Goal: Task Accomplishment & Management: Manage account settings

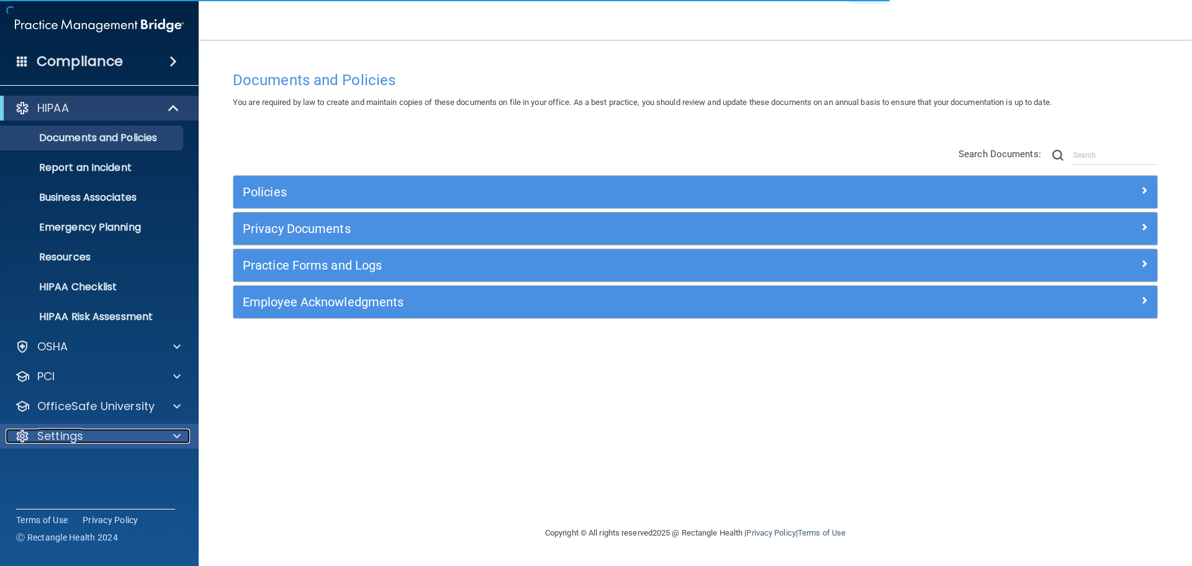
click at [102, 440] on div "Settings" at bounding box center [83, 435] width 154 height 15
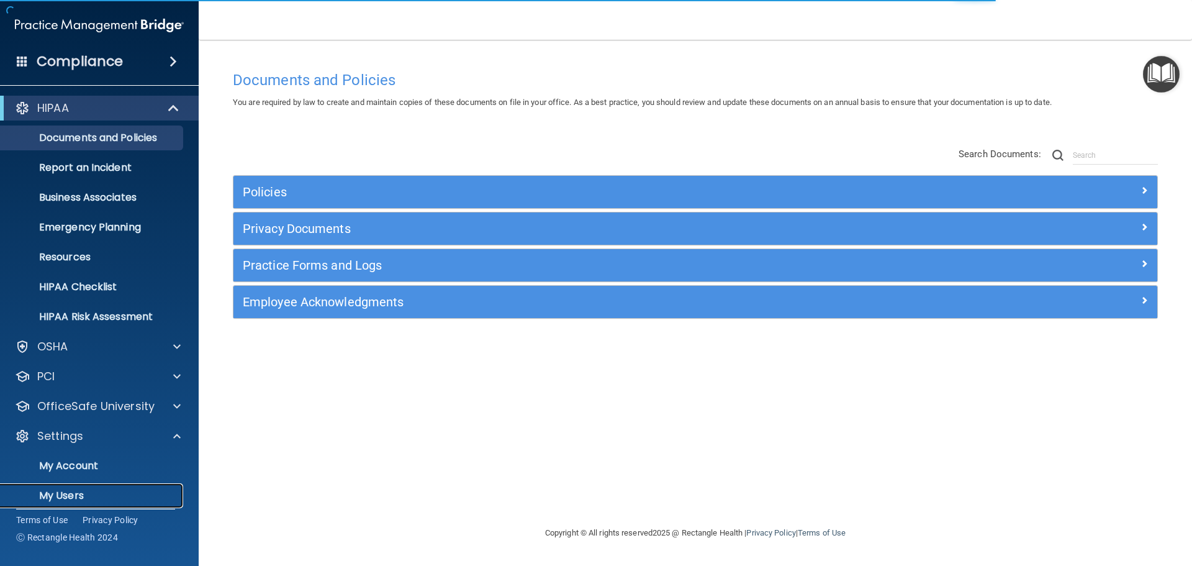
click at [103, 494] on p "My Users" at bounding box center [92, 495] width 169 height 12
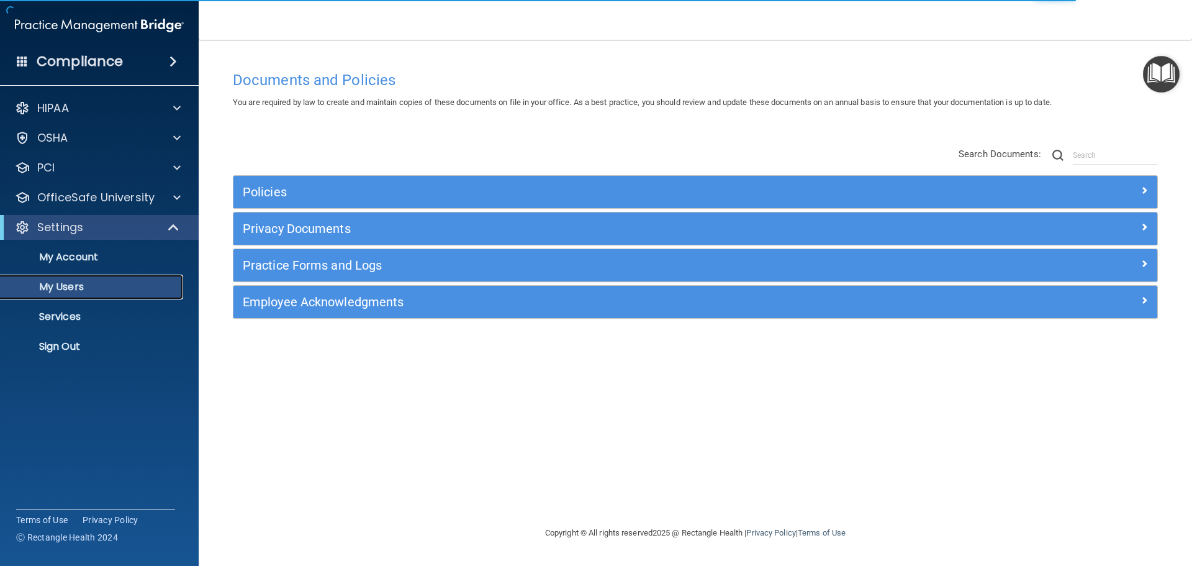
select select "20"
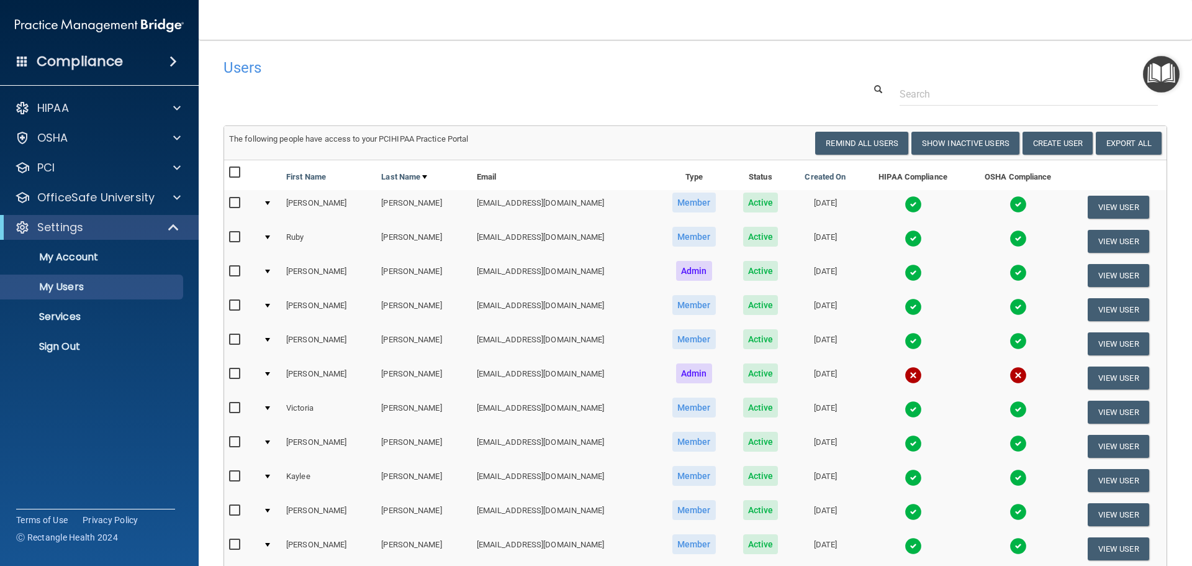
click at [266, 203] on td at bounding box center [269, 207] width 23 height 34
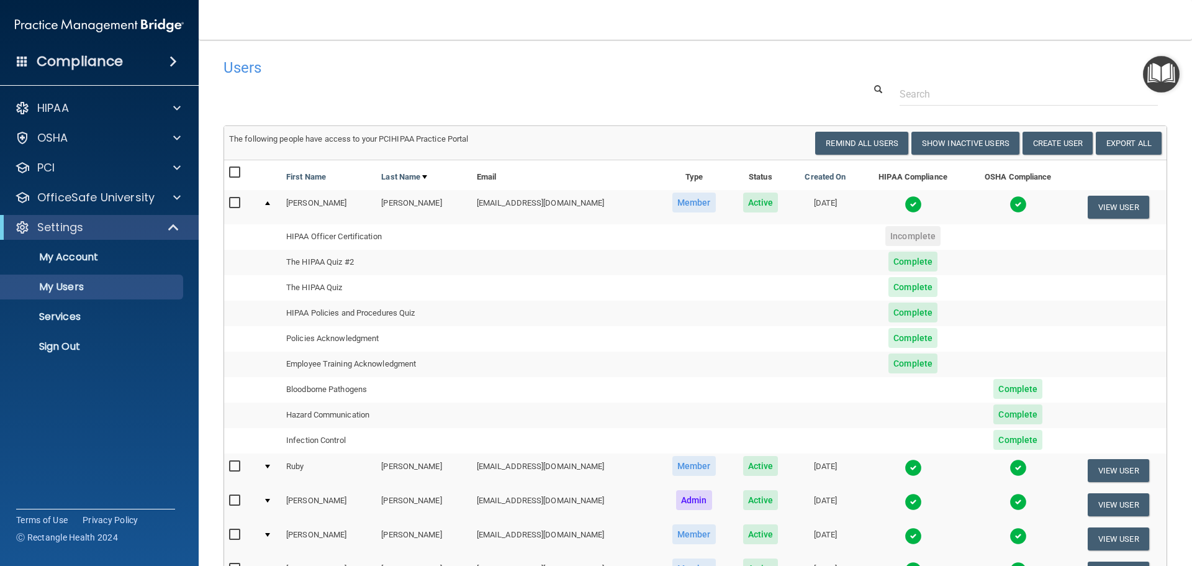
click at [230, 204] on input "checkbox" at bounding box center [236, 203] width 14 height 10
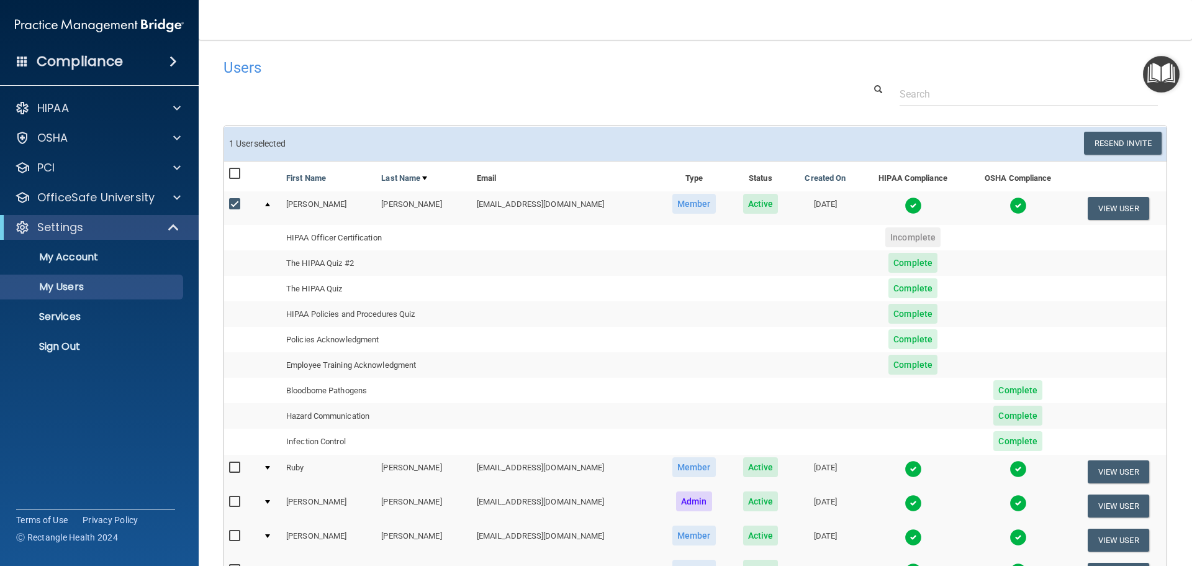
click at [234, 206] on input "checkbox" at bounding box center [236, 204] width 14 height 10
checkbox input "false"
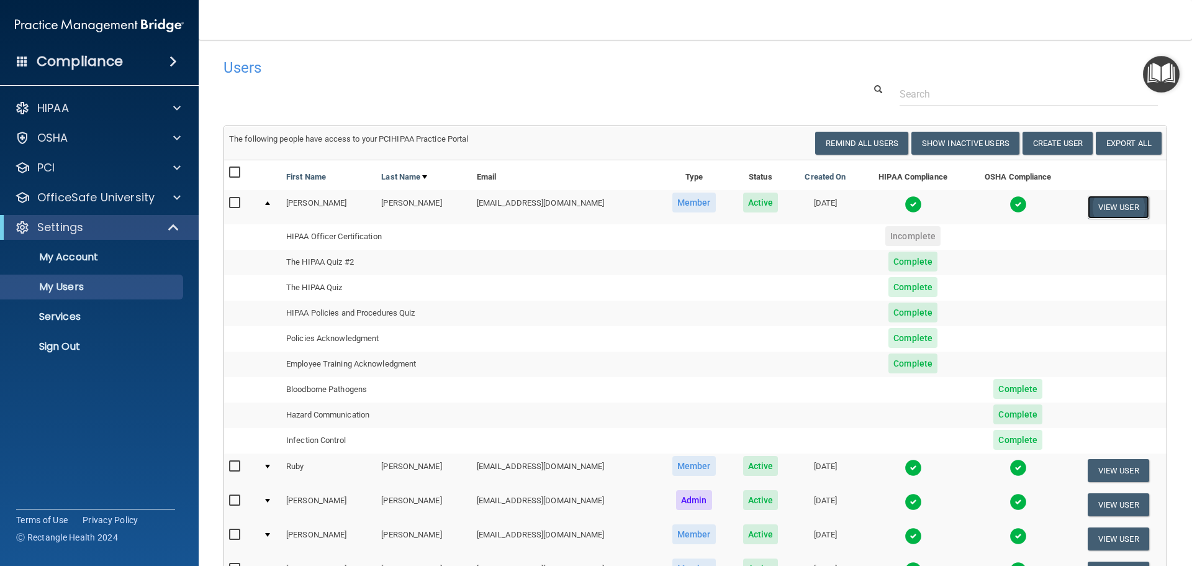
click at [1104, 214] on button "View User" at bounding box center [1118, 207] width 61 height 23
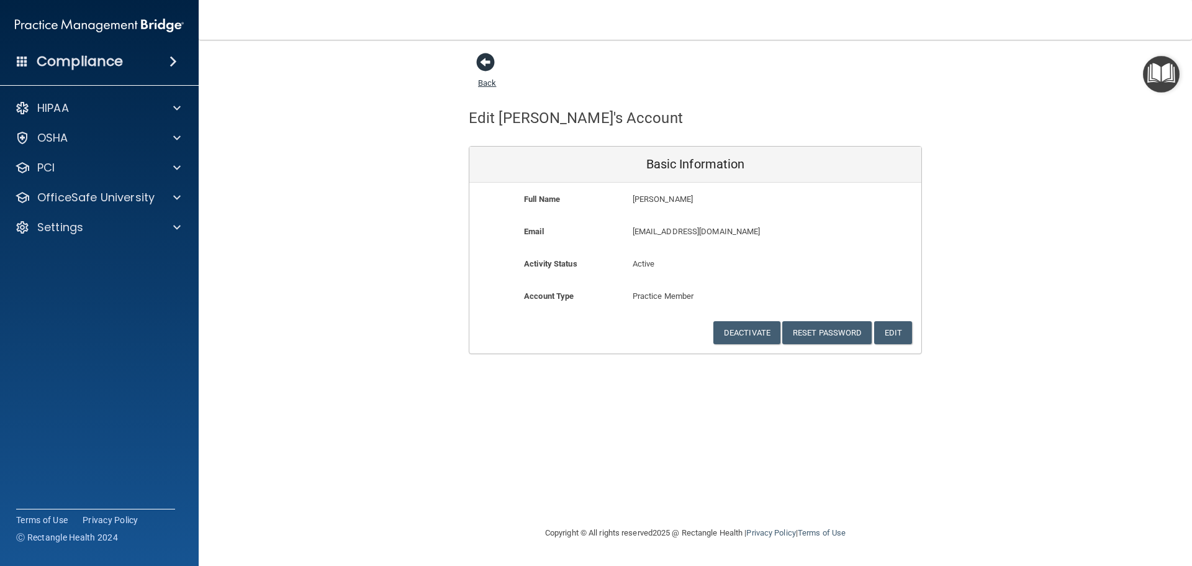
click at [490, 61] on span at bounding box center [485, 62] width 19 height 19
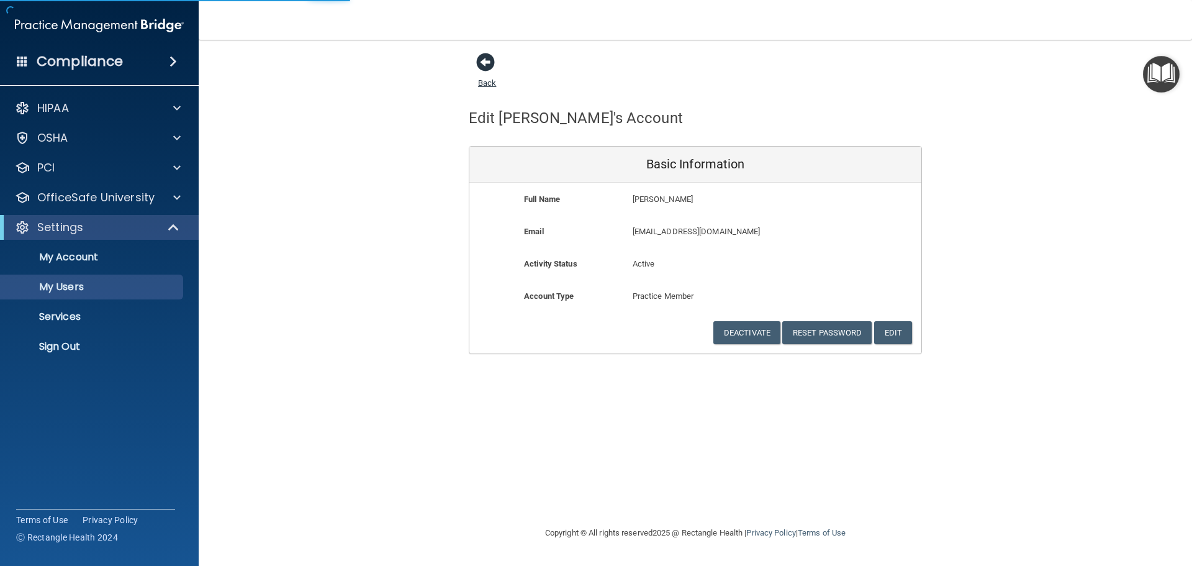
select select "20"
